Goal: Find specific page/section: Find specific page/section

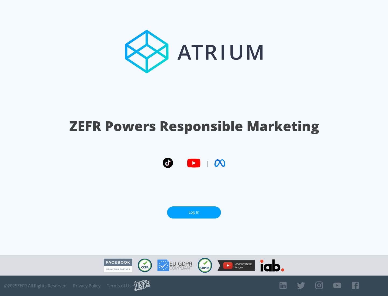
click at [194, 213] on link "Log In" at bounding box center [194, 213] width 54 height 12
